Goal: Transaction & Acquisition: Book appointment/travel/reservation

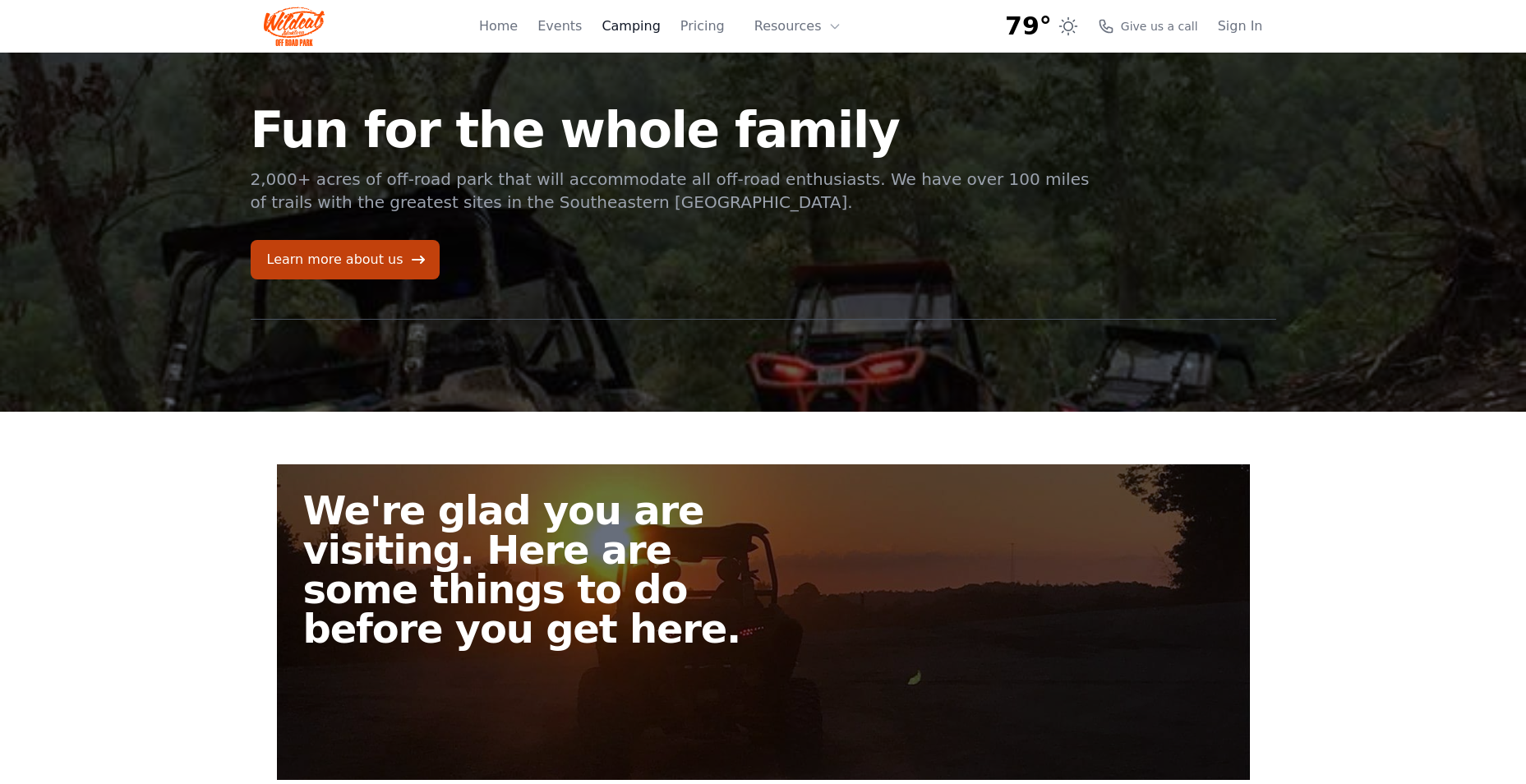
click at [639, 26] on link "Camping" at bounding box center [631, 26] width 58 height 20
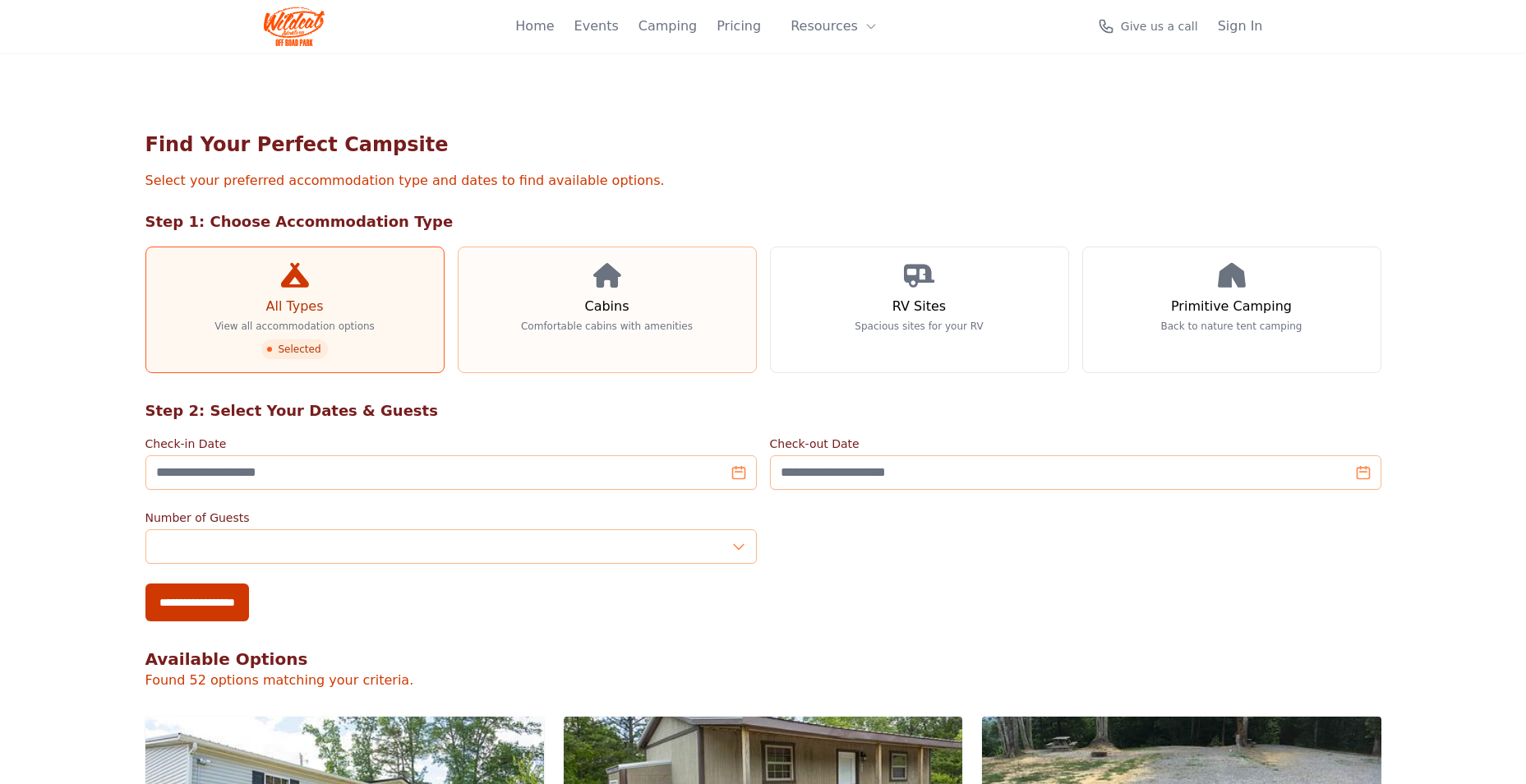
click at [520, 267] on link "Cabins Comfortable cabins with amenities" at bounding box center [607, 310] width 299 height 127
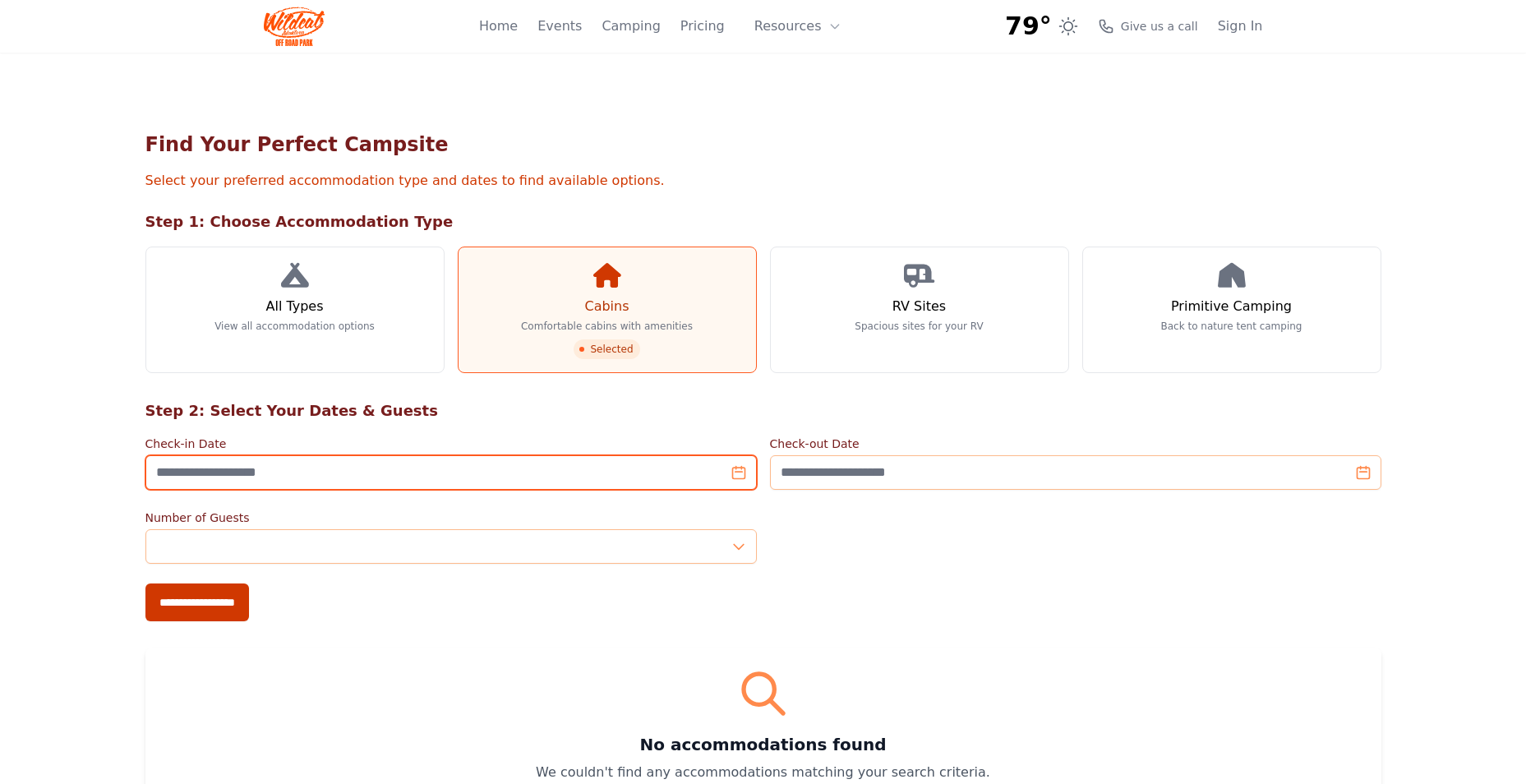
click at [396, 455] on input "Check-in Date" at bounding box center [451, 473] width 611 height 35
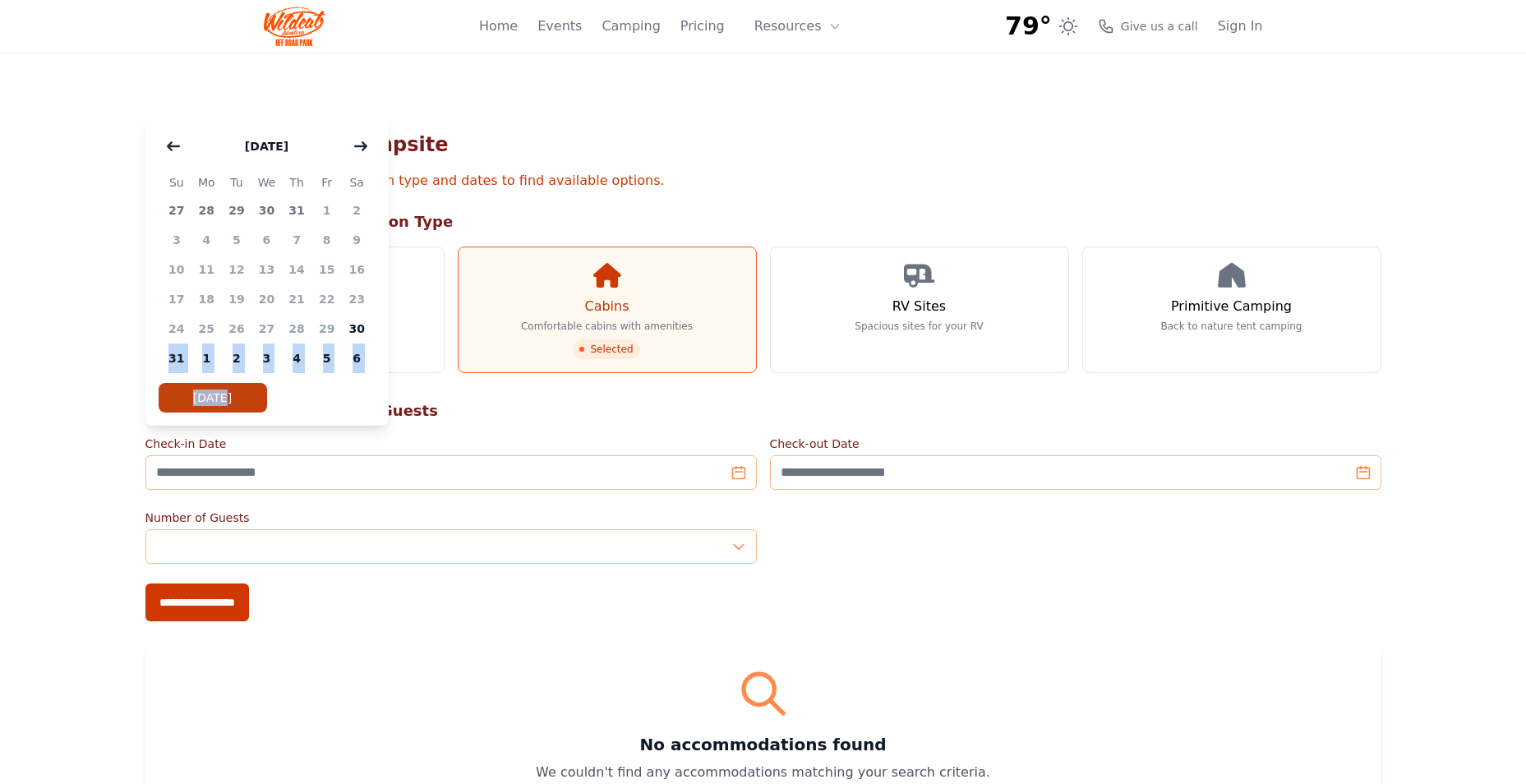
drag, startPoint x: 368, startPoint y: 331, endPoint x: 368, endPoint y: 386, distance: 55.0
click at [368, 386] on div "[DATE] Su Mo Tu We Th Fr Sa 27 28 29 30 31 1 2 3 4 5 6 7 8 9 10 11 12 13 14 15 …" at bounding box center [267, 271] width 243 height 309
click at [175, 361] on span "31" at bounding box center [177, 358] width 31 height 30
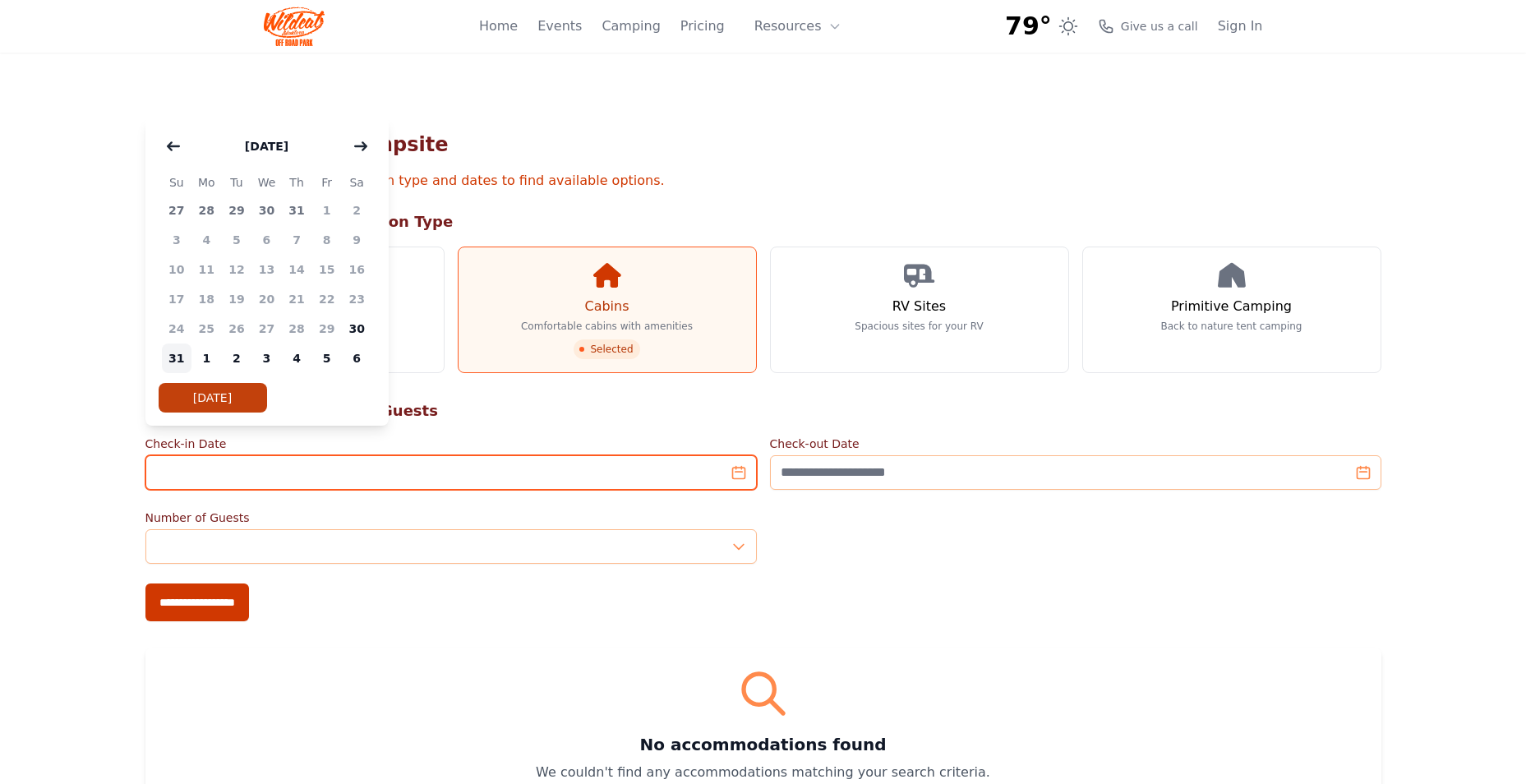
type input "**********"
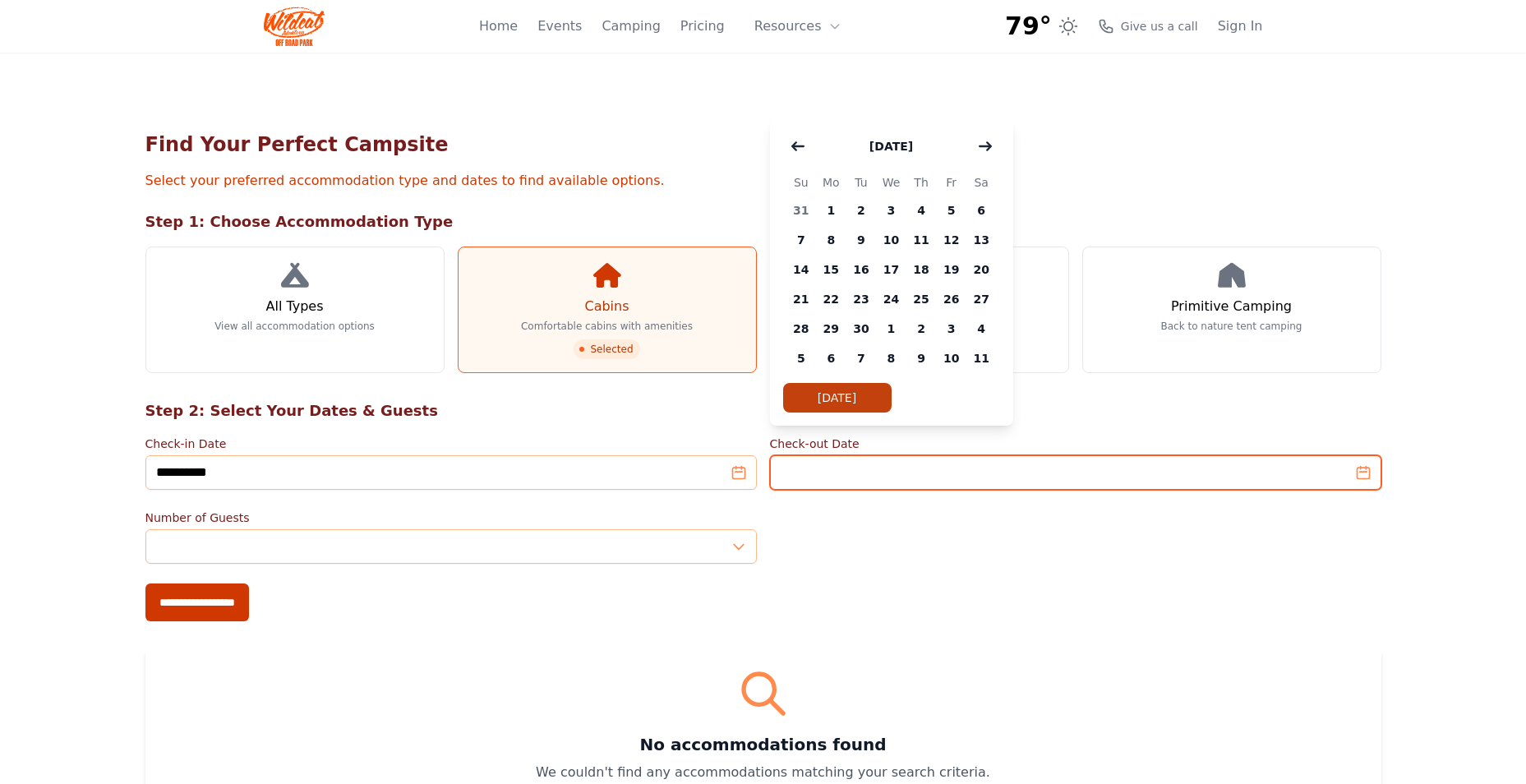
click at [863, 455] on input "Check-out Date" at bounding box center [1076, 473] width 611 height 35
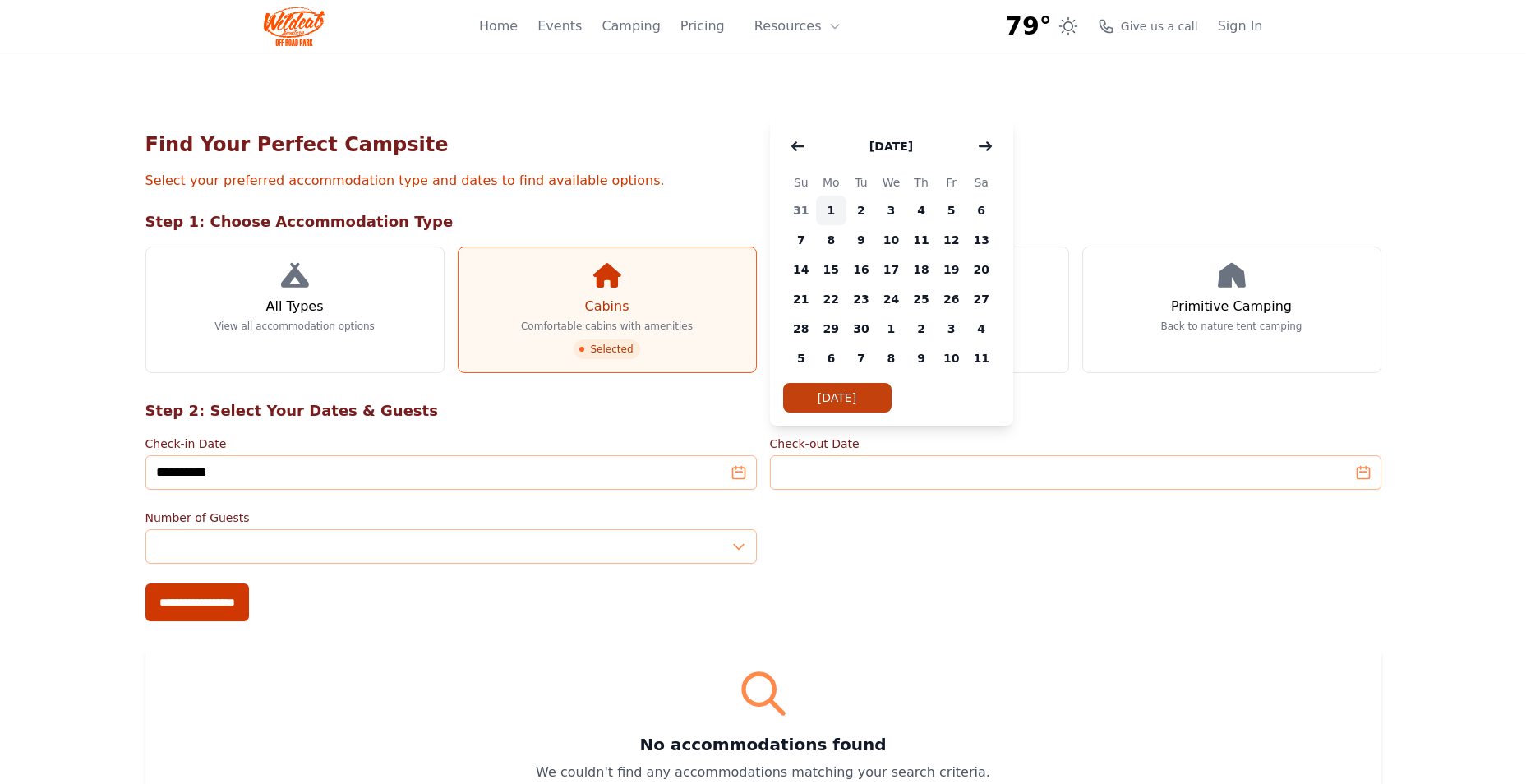
click at [826, 209] on span "1" at bounding box center [831, 210] width 31 height 30
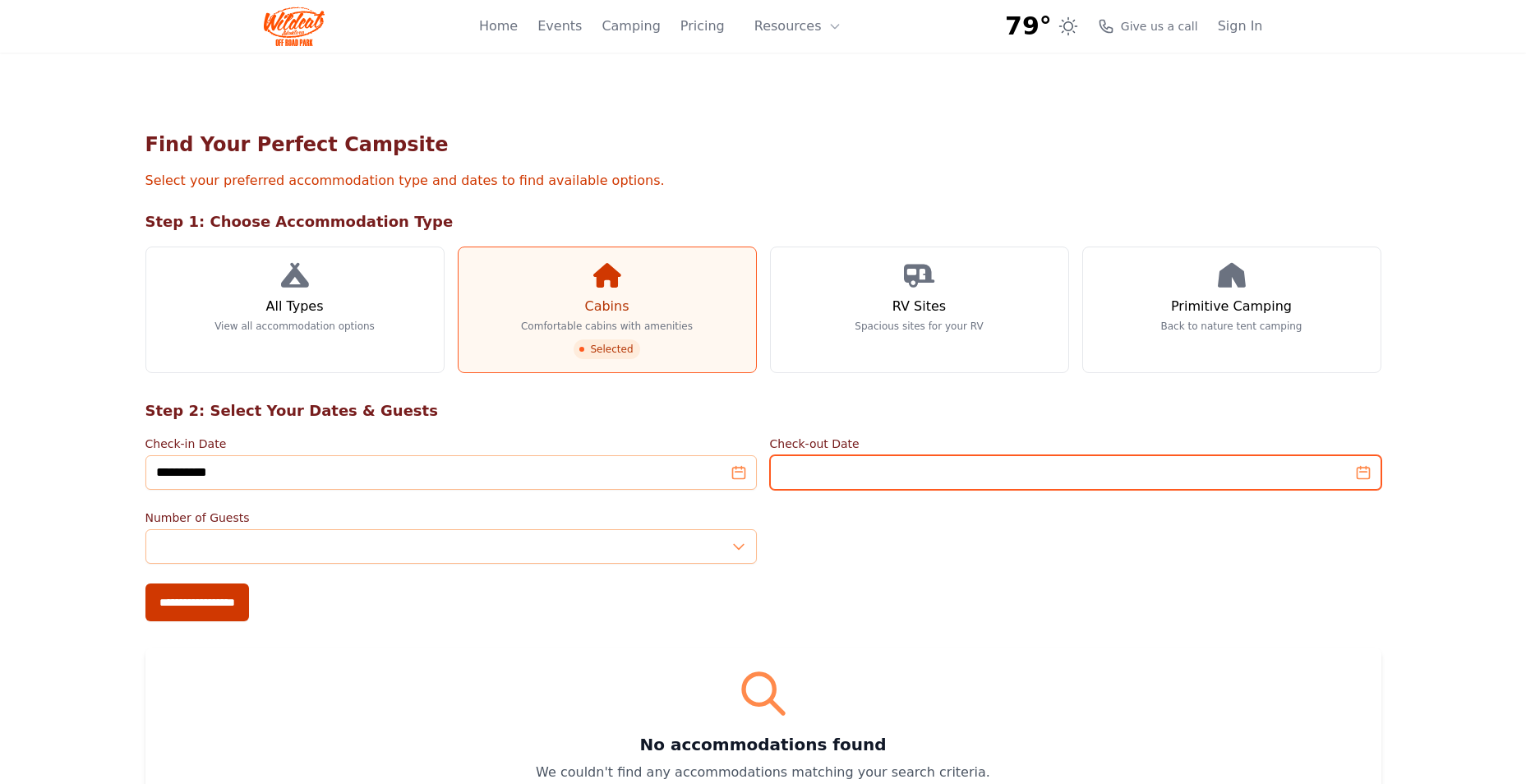
type input "**********"
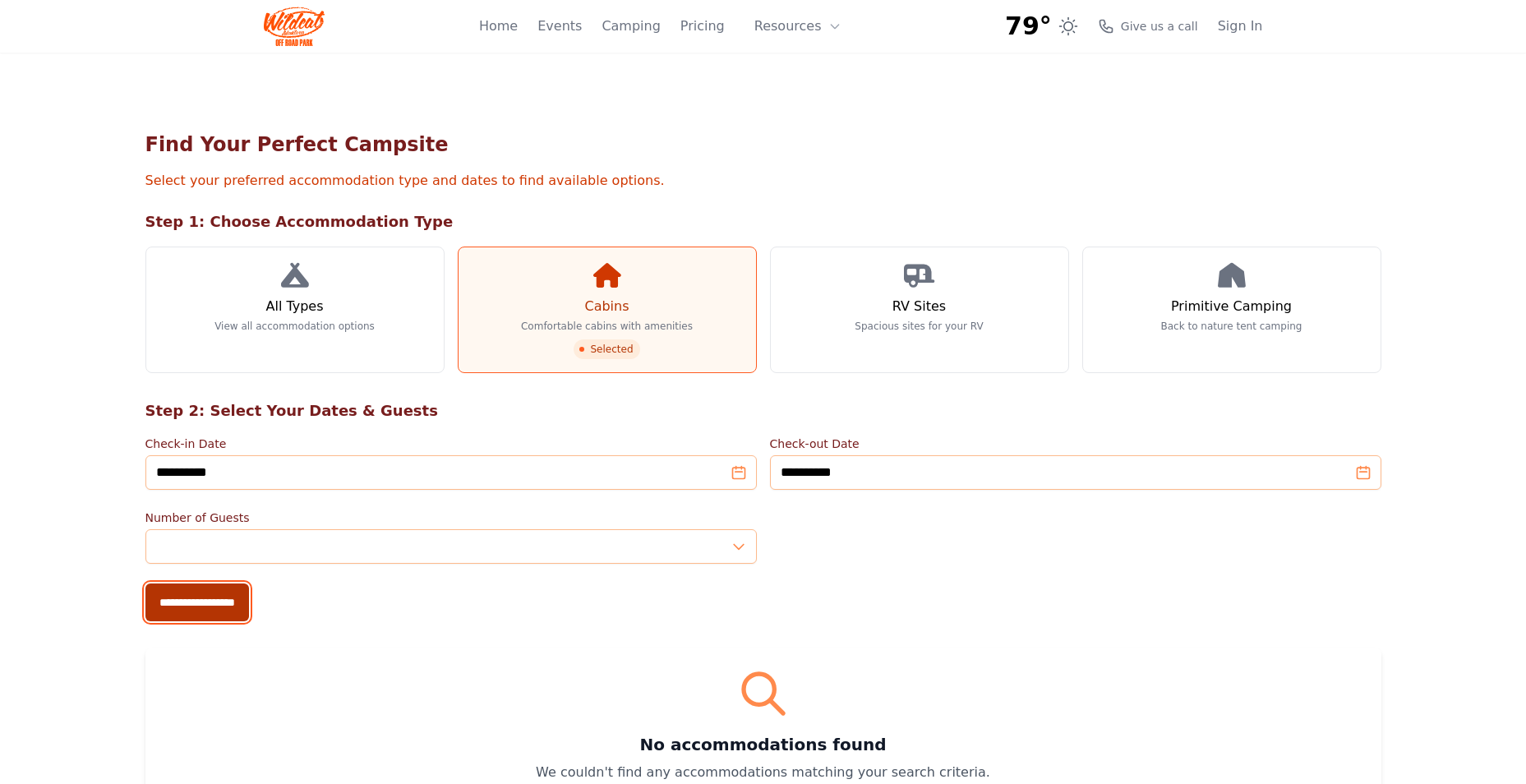
click at [188, 584] on input "**********" at bounding box center [197, 603] width 103 height 38
type input "**********"
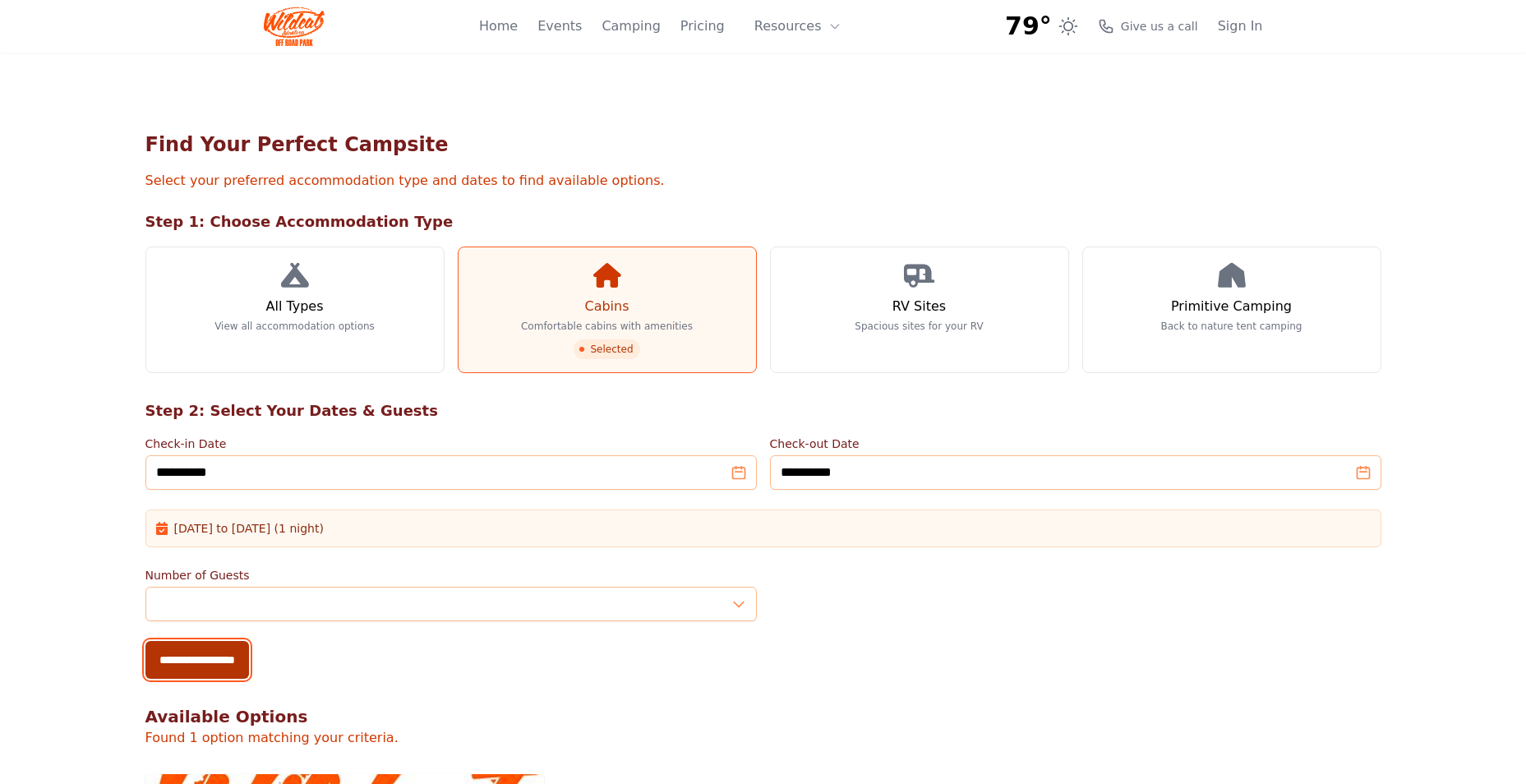
click at [202, 641] on input "**********" at bounding box center [197, 660] width 103 height 38
type input "**********"
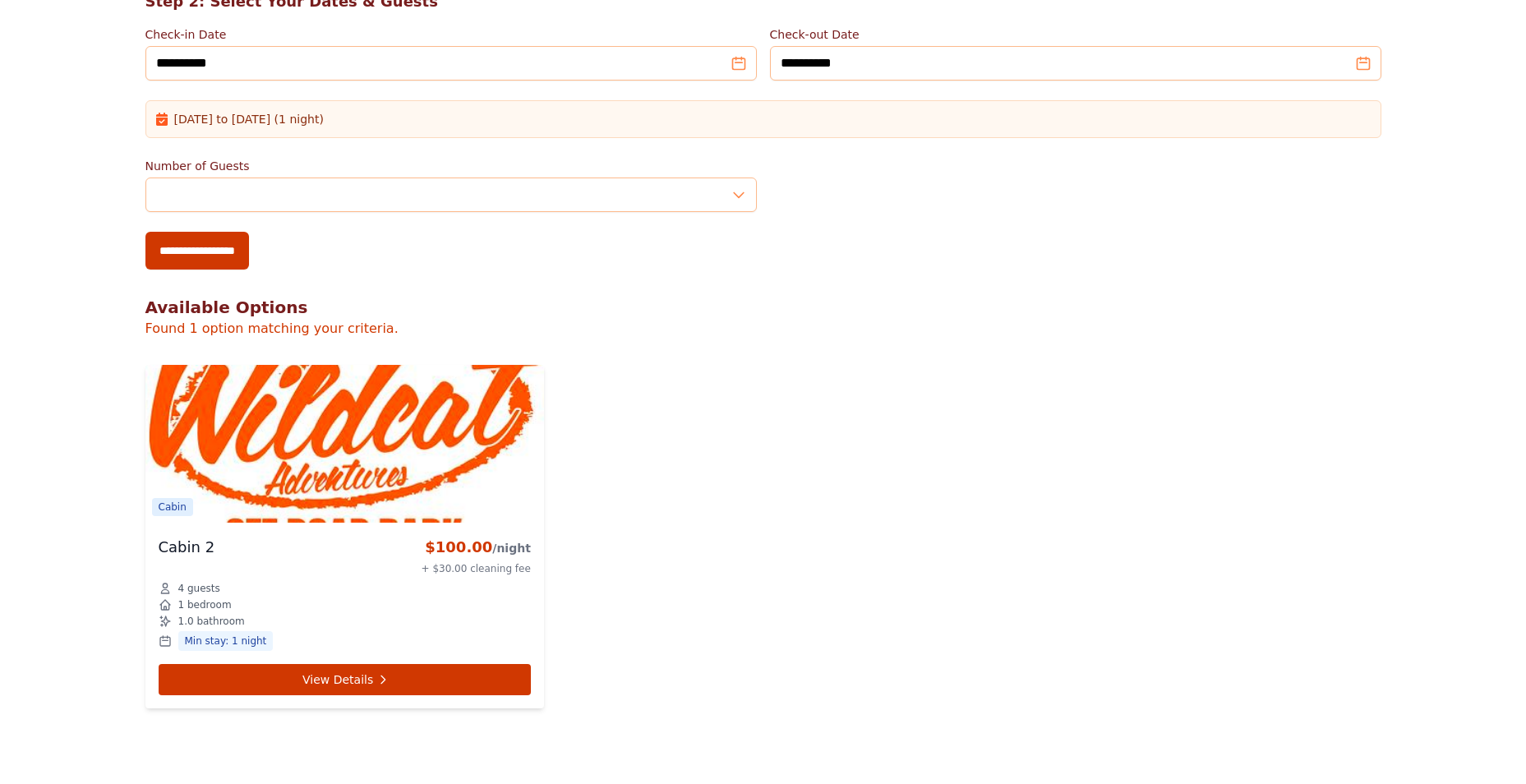
scroll to position [575, 0]
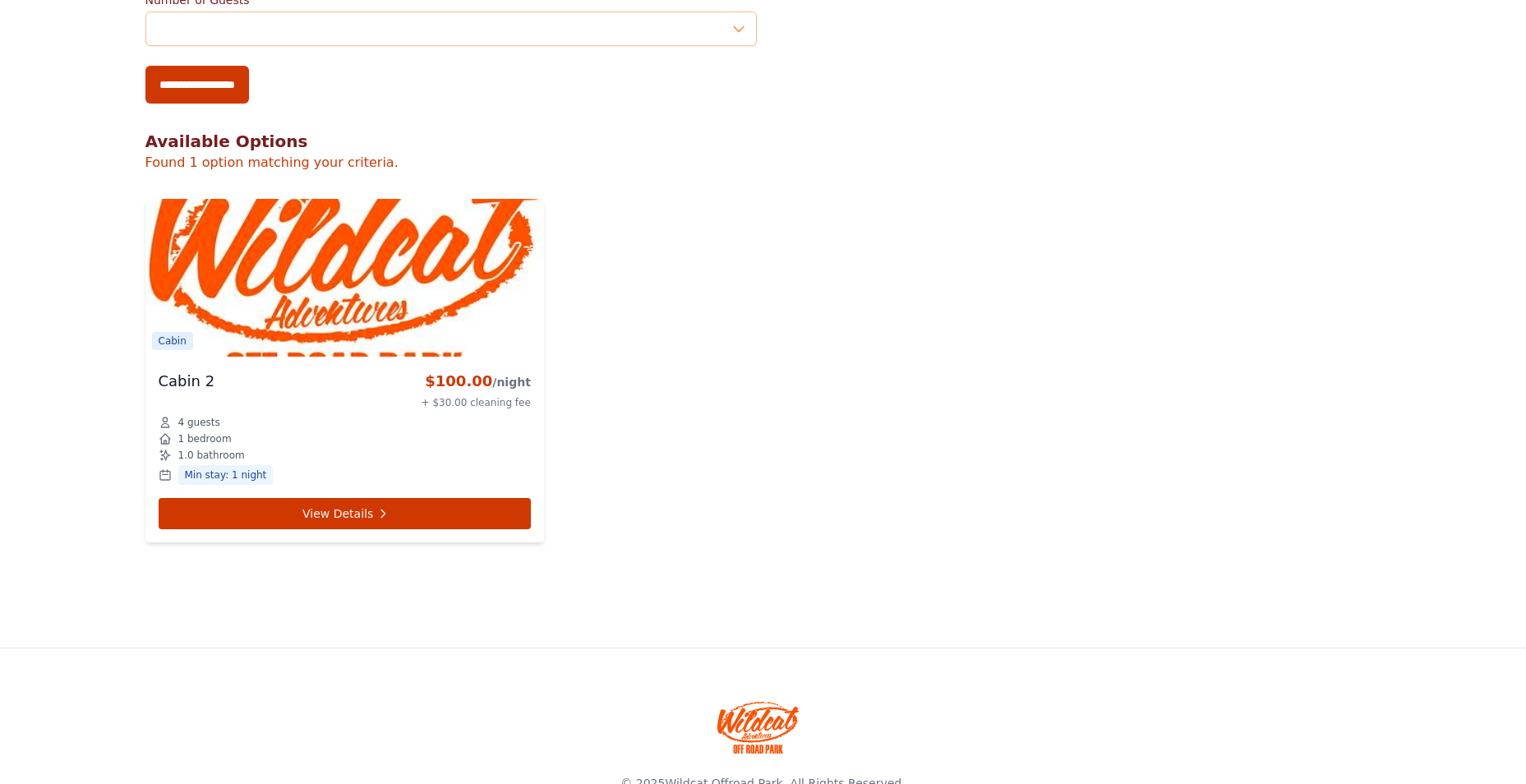
click at [394, 500] on div "Cabin 2 $100.00 /night + $30.00 cleaning fee 4 guests 1 bedroom 1.0 bathroom Mi…" at bounding box center [344, 450] width 398 height 185
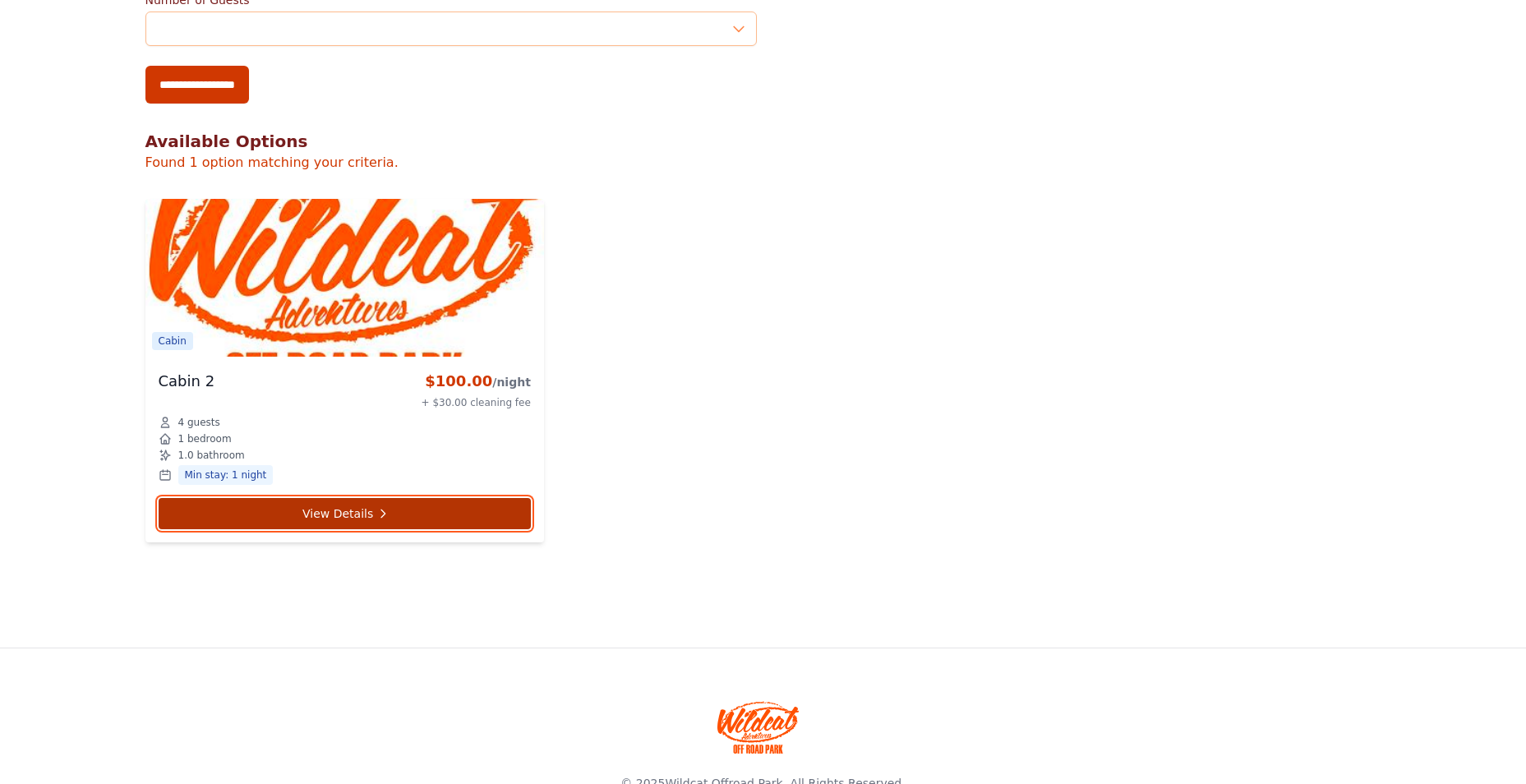
click at [392, 498] on link "View Details" at bounding box center [345, 513] width 373 height 31
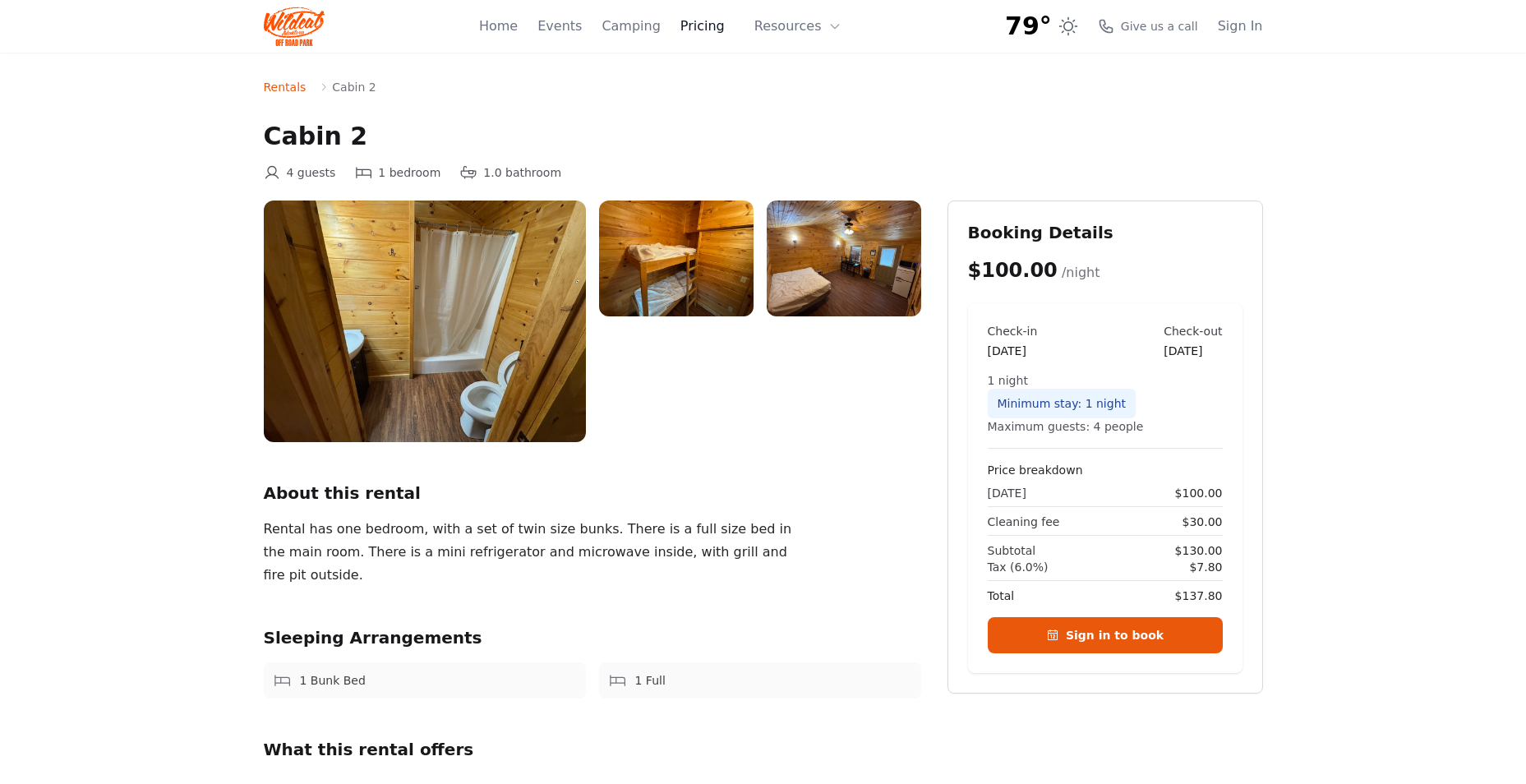
click at [713, 28] on link "Pricing" at bounding box center [703, 26] width 45 height 20
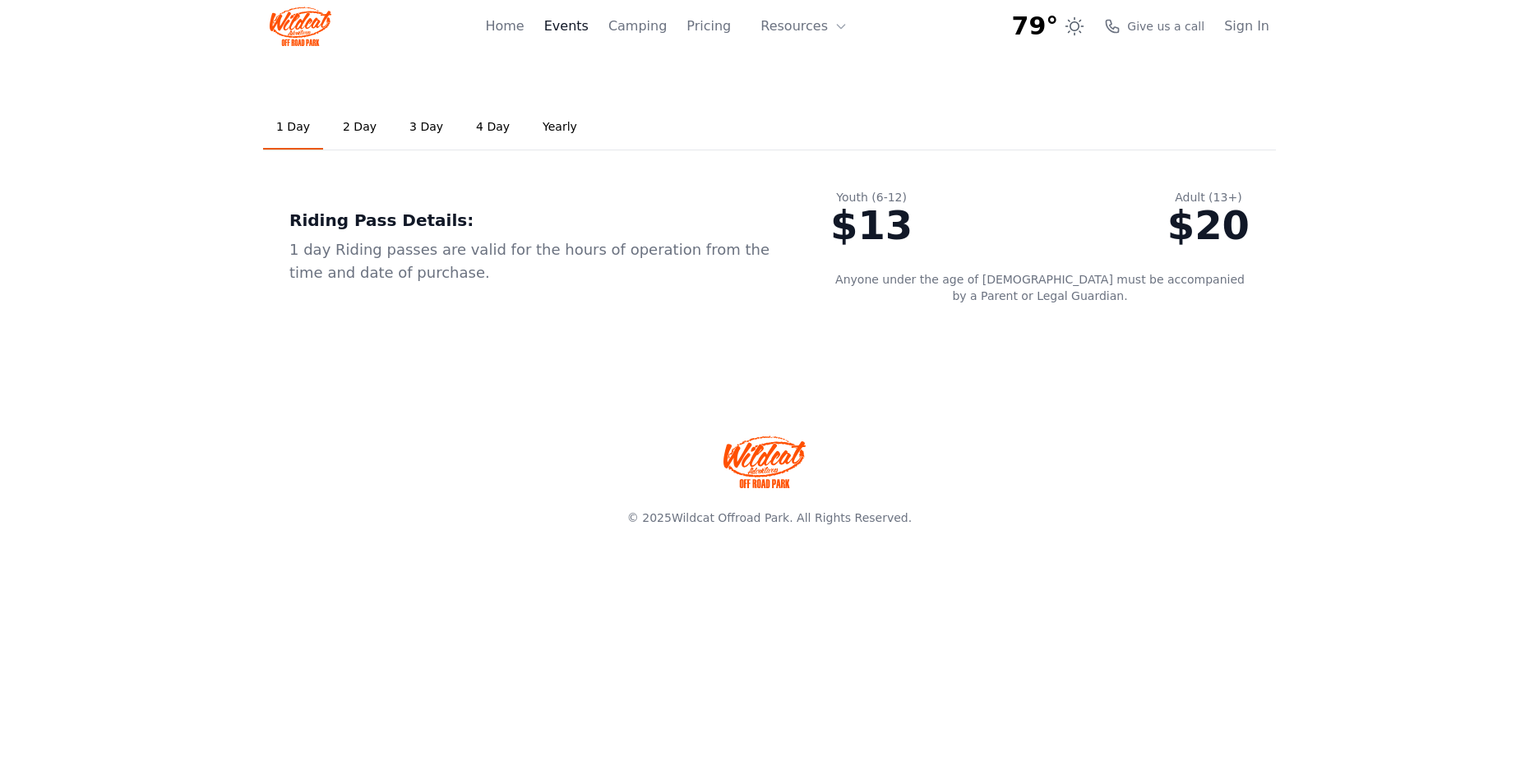
click at [584, 25] on link "Events" at bounding box center [567, 26] width 45 height 20
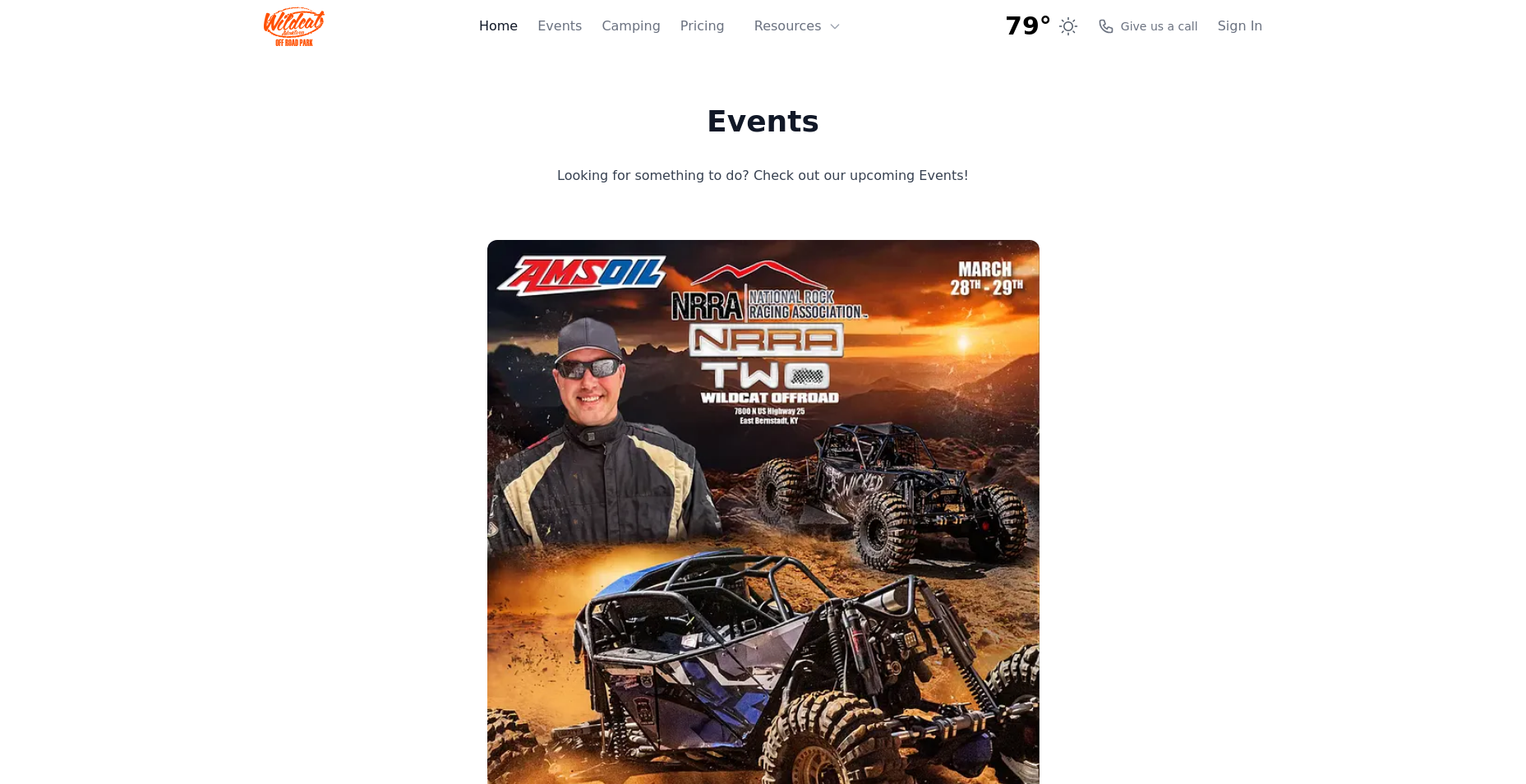
click at [517, 28] on link "Home" at bounding box center [498, 26] width 39 height 20
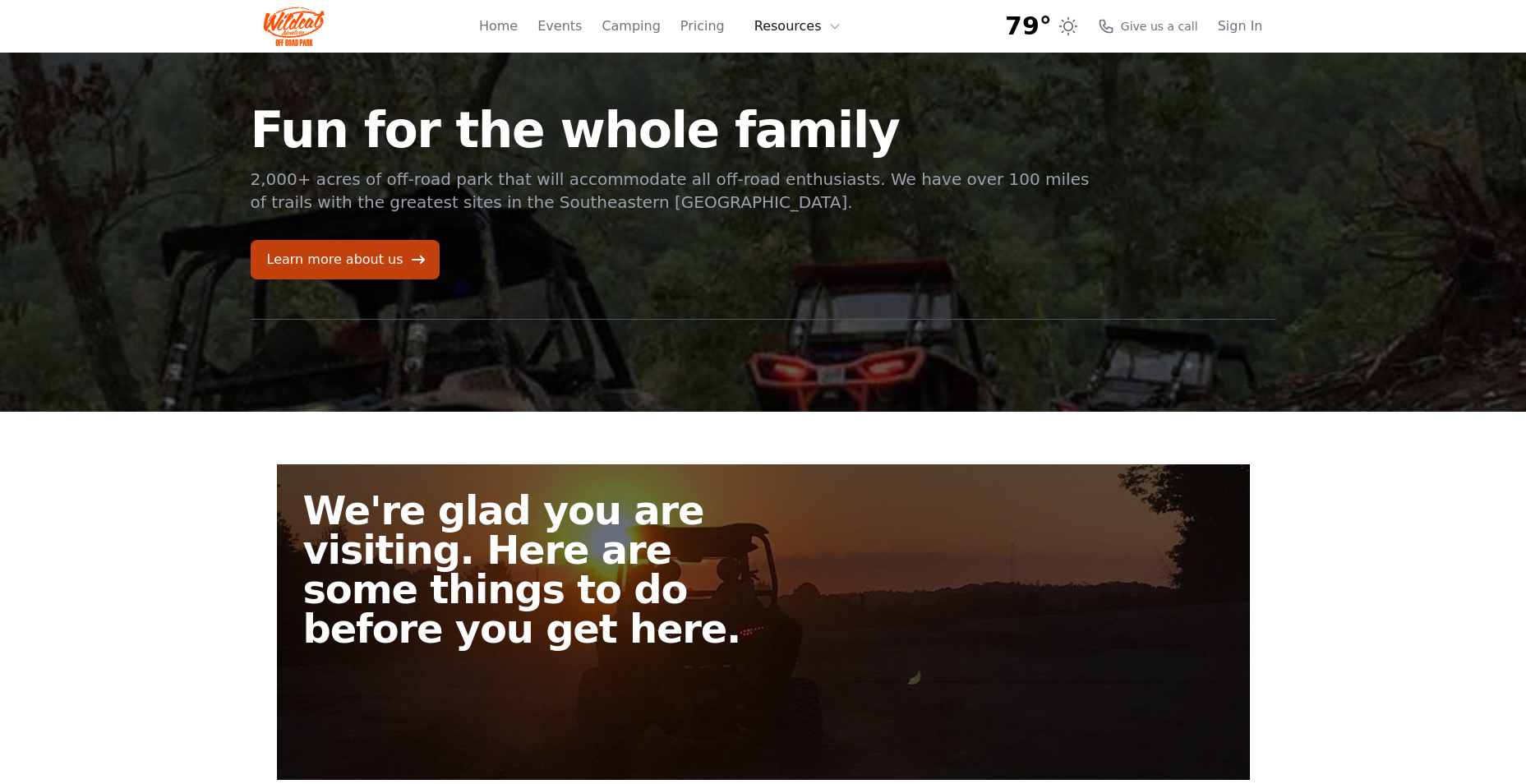
click at [825, 25] on button "Resources" at bounding box center [797, 26] width 107 height 33
click at [803, 65] on link "About" at bounding box center [823, 68] width 158 height 30
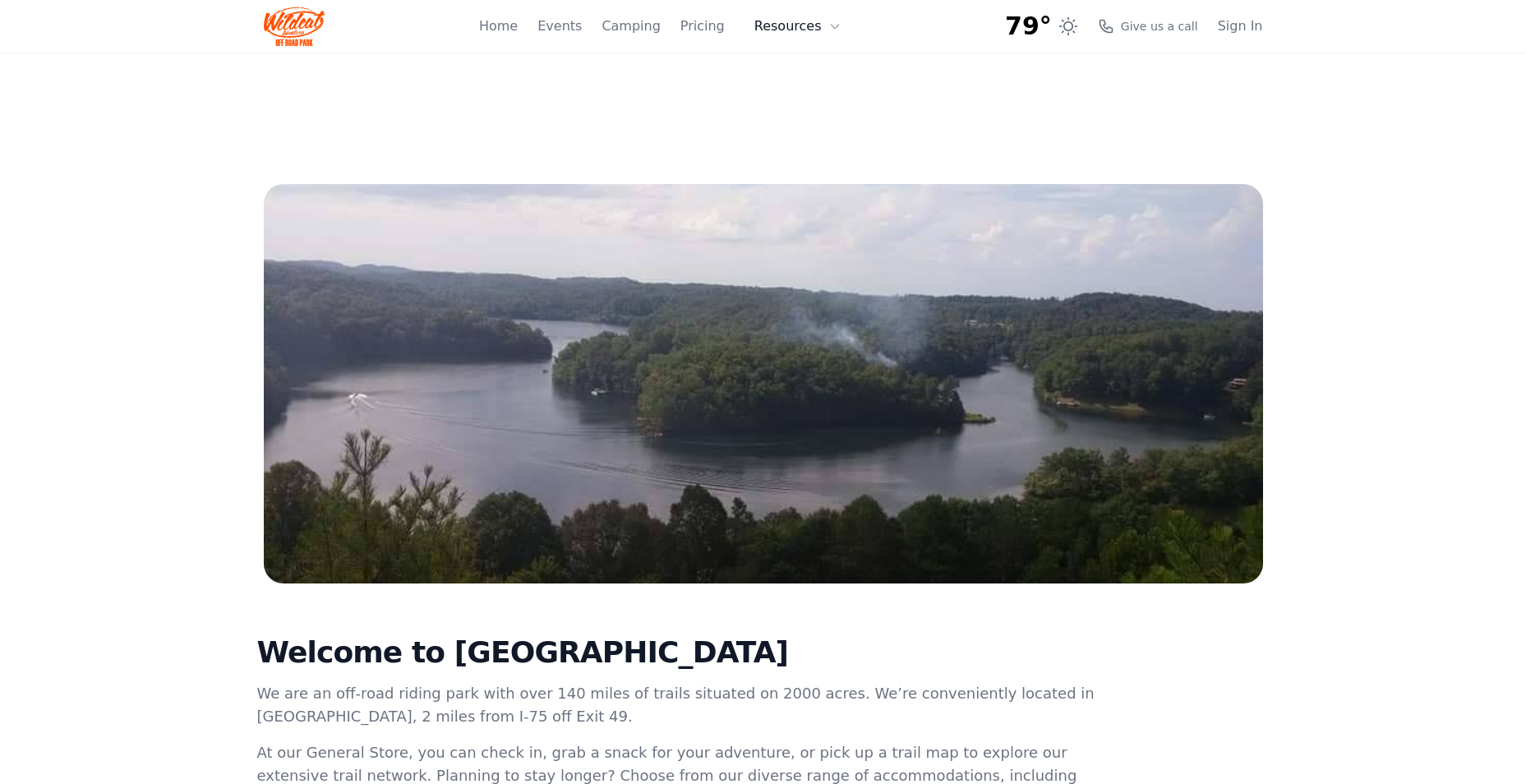
click at [811, 30] on button "Resources" at bounding box center [797, 26] width 107 height 33
click at [806, 94] on link "FAQ" at bounding box center [823, 97] width 158 height 30
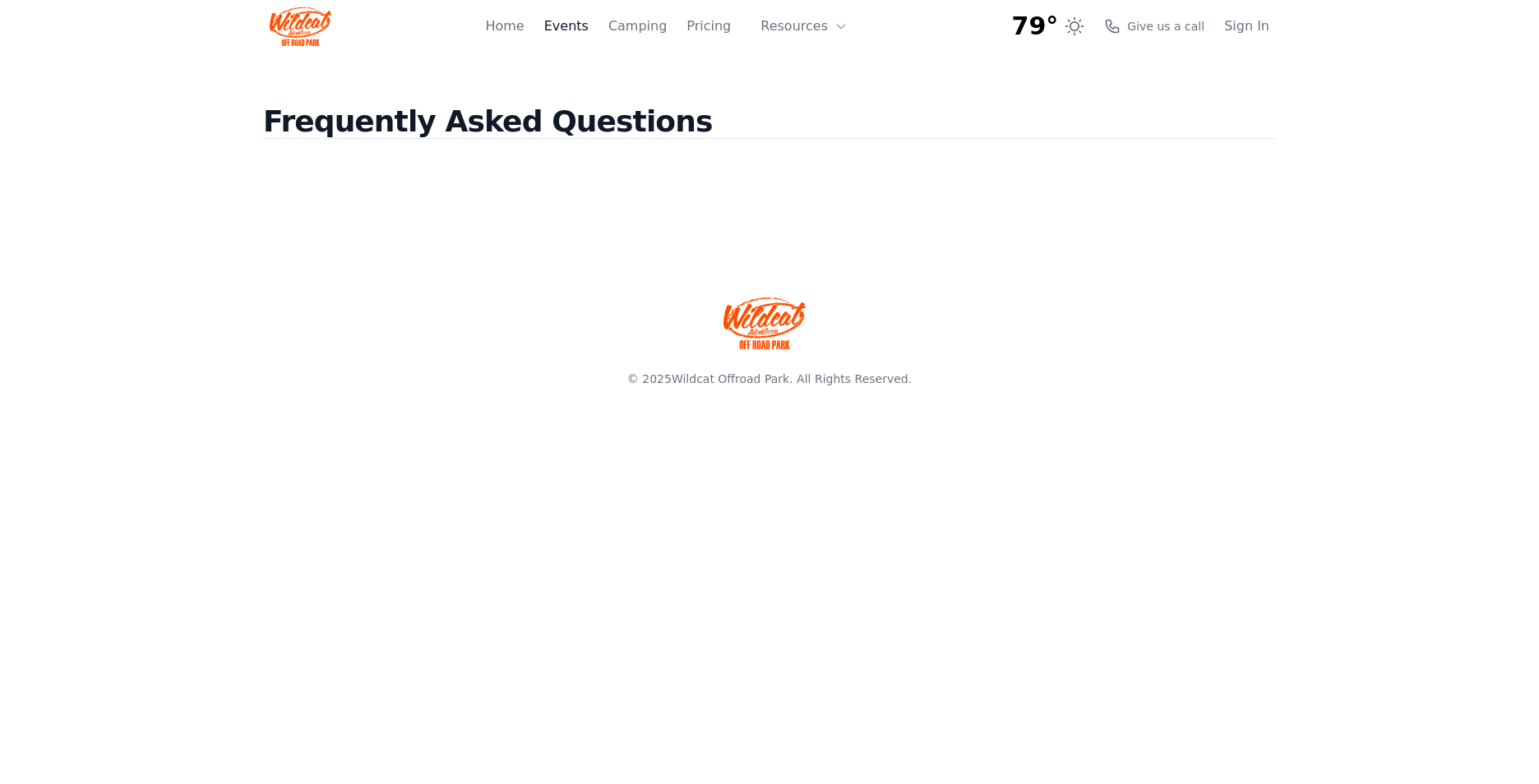
click at [589, 26] on link "Events" at bounding box center [567, 26] width 45 height 20
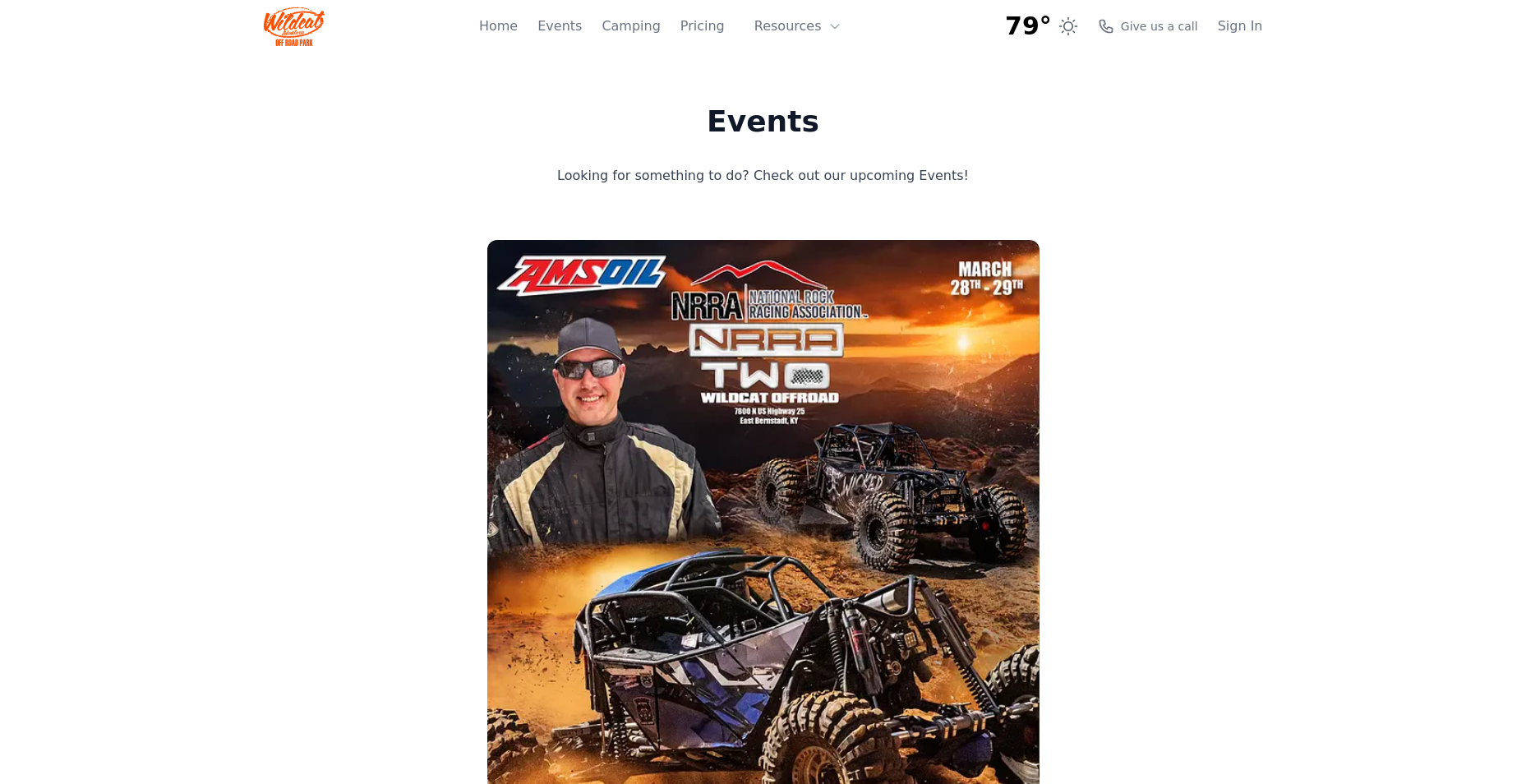
click at [551, 32] on div "Home Events Camping Pricing Resources About FAQ" at bounding box center [666, 26] width 373 height 53
click at [517, 22] on link "Home" at bounding box center [498, 26] width 39 height 20
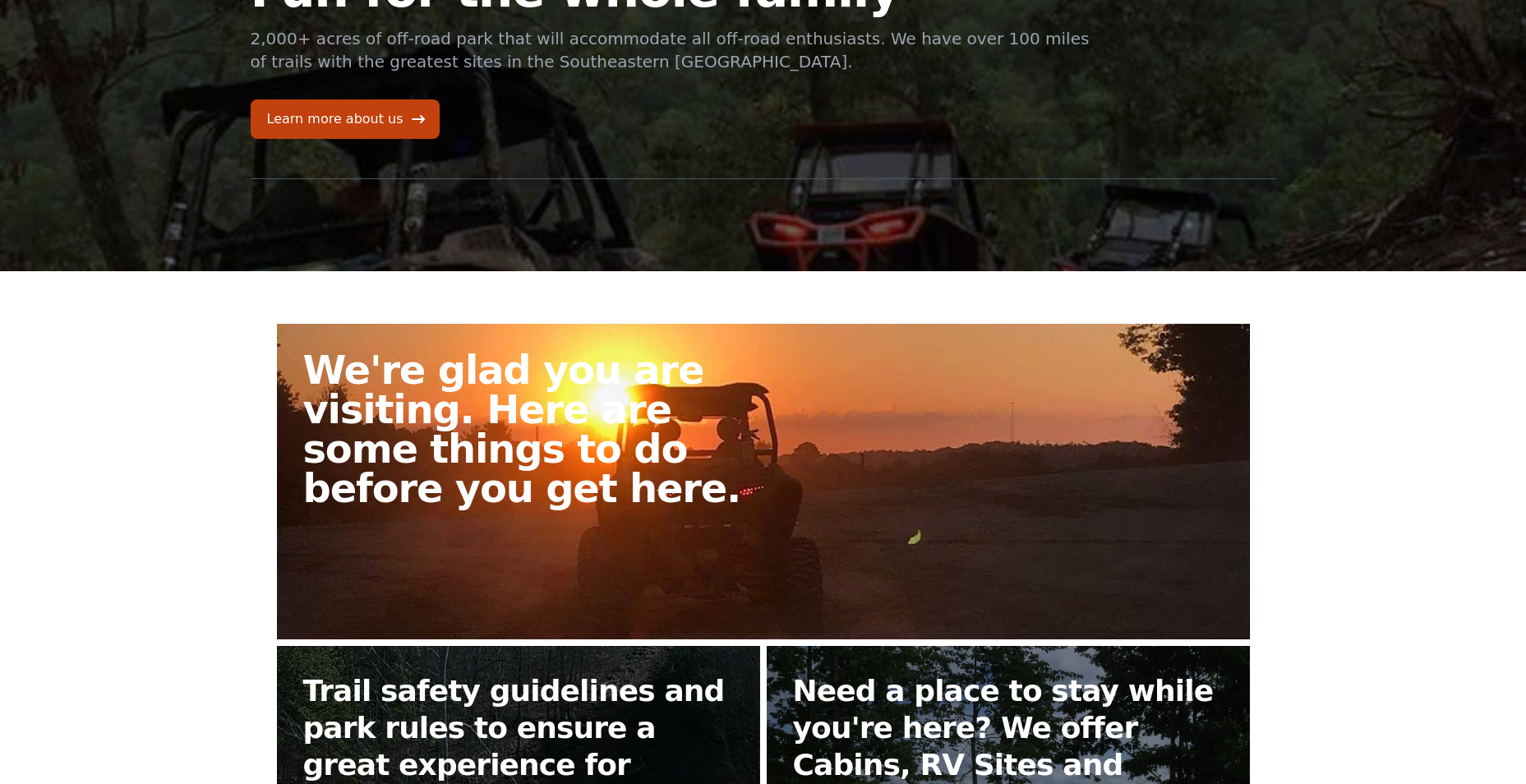
scroll to position [411, 0]
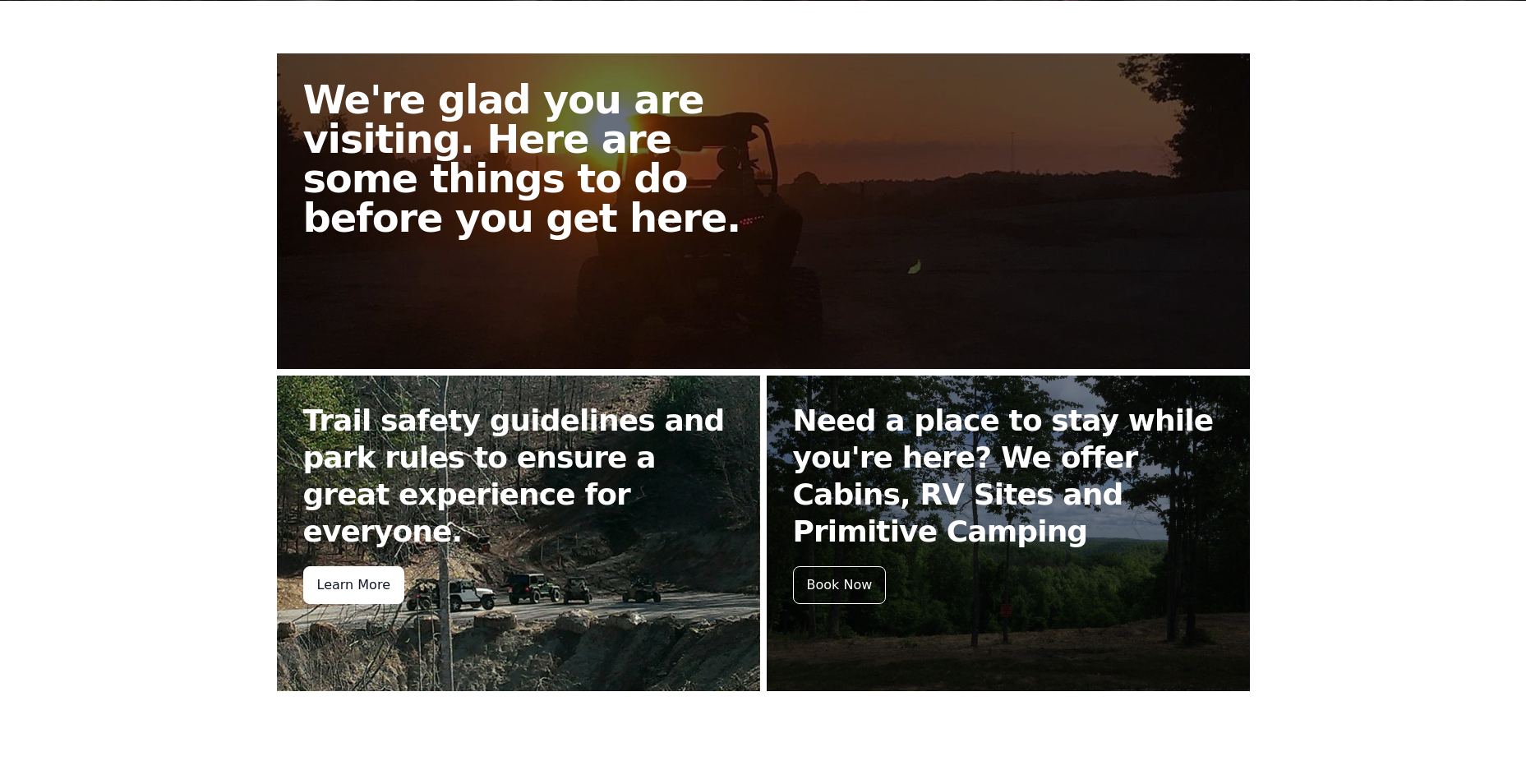
click at [375, 566] on div "Learn More" at bounding box center [354, 585] width 101 height 38
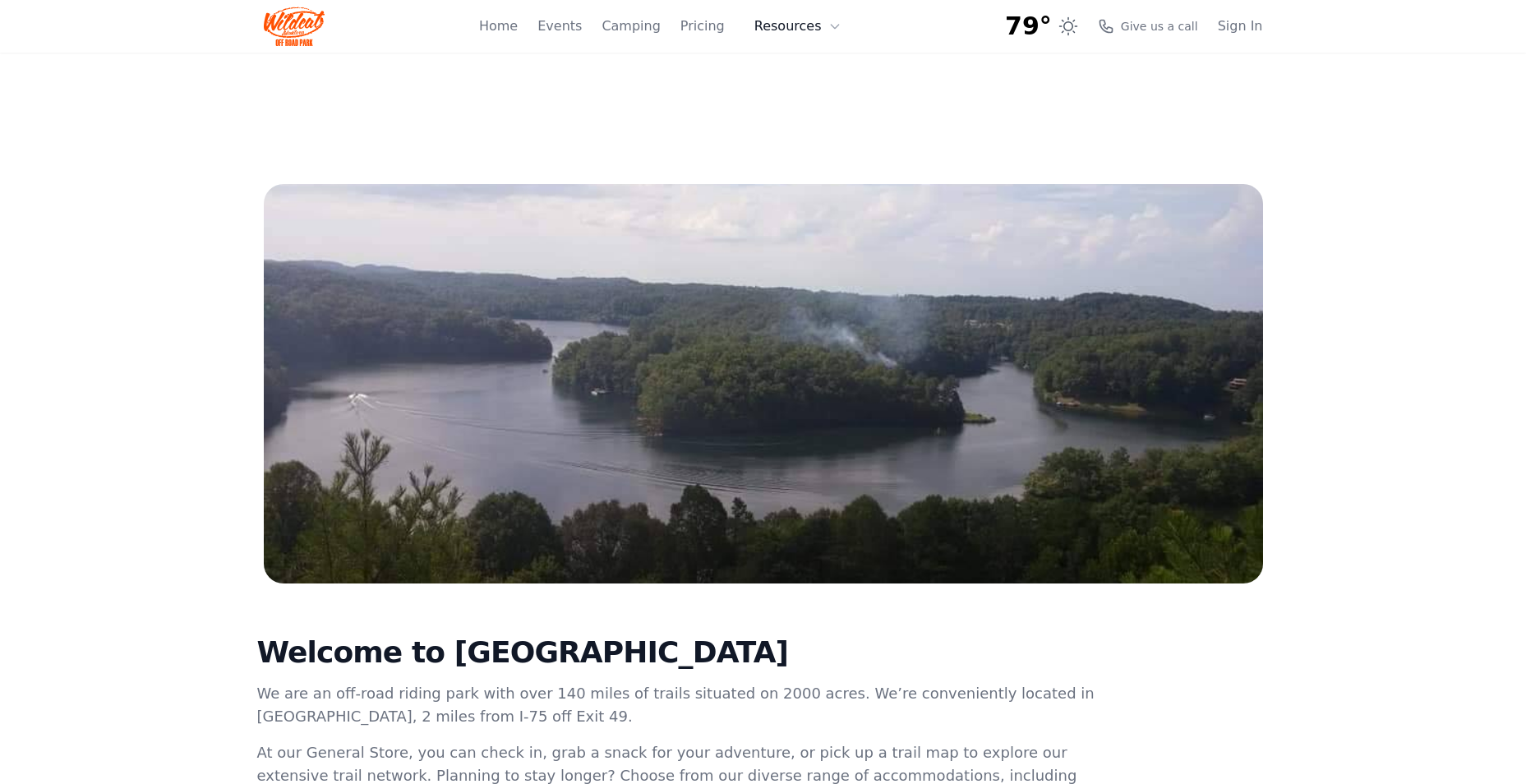
click at [814, 24] on button "Resources" at bounding box center [797, 26] width 107 height 33
click at [717, 33] on link "Pricing" at bounding box center [703, 26] width 45 height 20
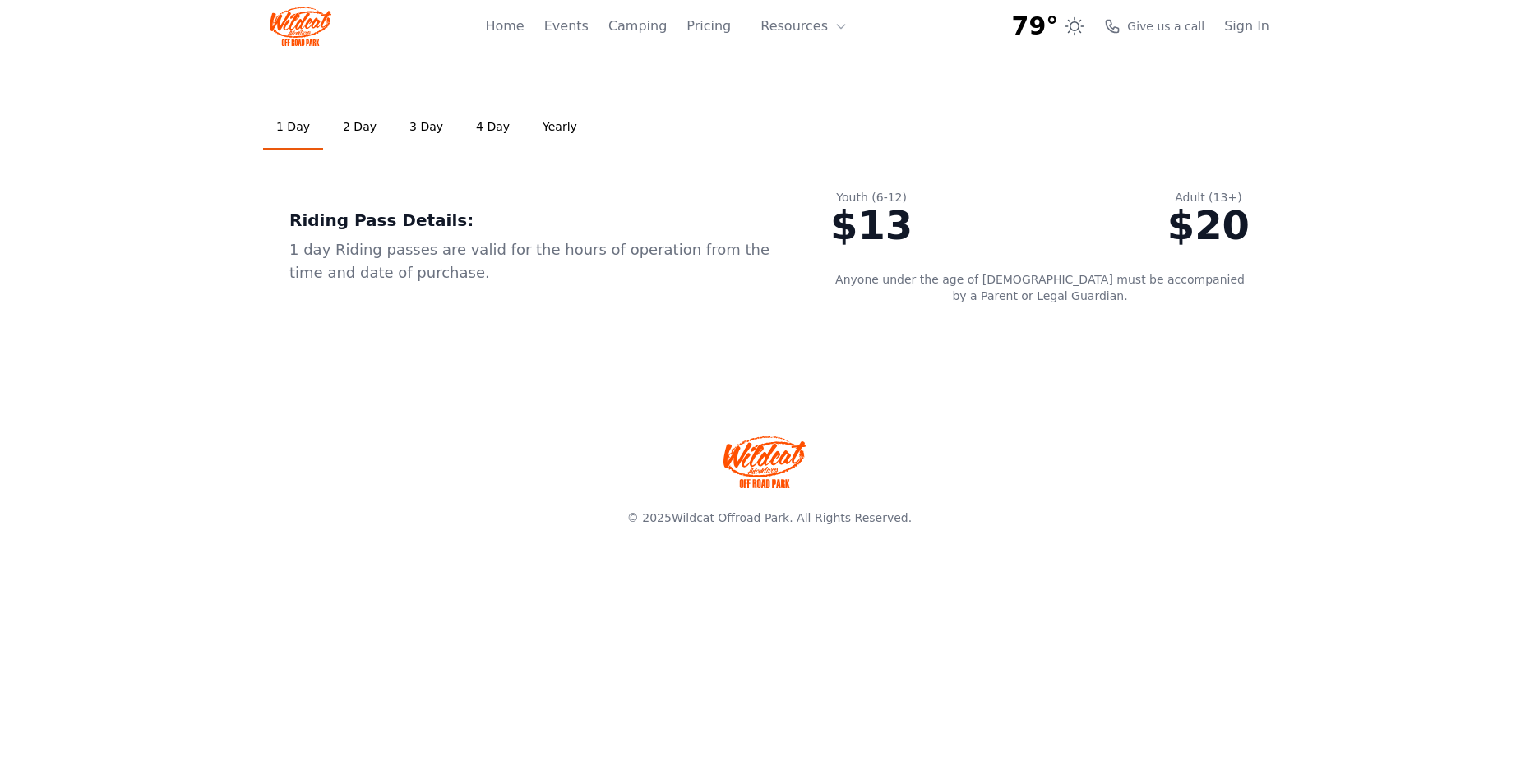
click at [365, 126] on link "2 Day" at bounding box center [359, 127] width 60 height 45
click at [418, 128] on link "3 Day" at bounding box center [426, 127] width 60 height 45
click at [471, 128] on link "4 Day" at bounding box center [493, 127] width 60 height 45
click at [542, 128] on link "Yearly" at bounding box center [559, 127] width 60 height 45
click at [582, 36] on link "Events" at bounding box center [567, 26] width 45 height 20
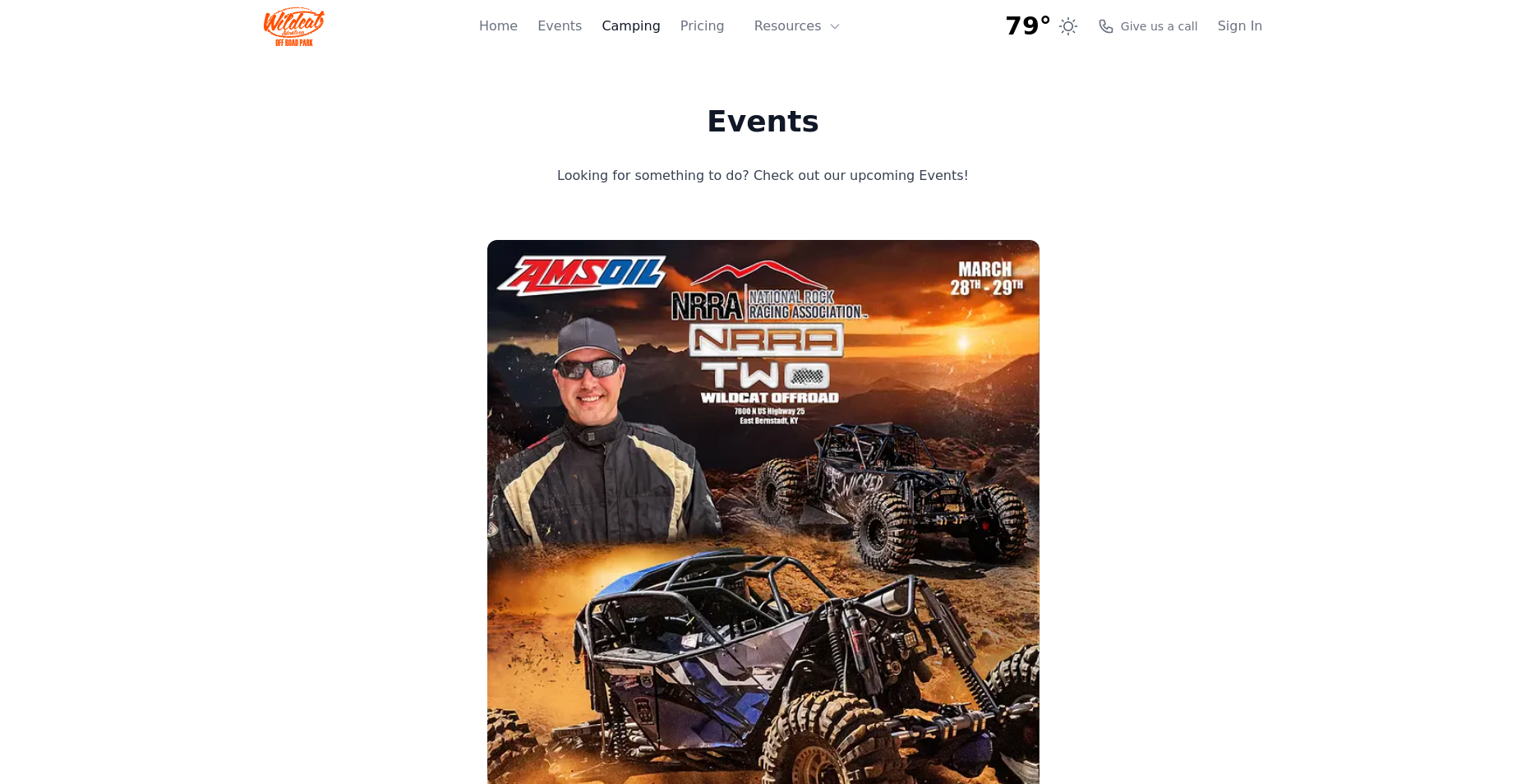
click at [660, 32] on link "Camping" at bounding box center [631, 26] width 58 height 20
